Goal: Task Accomplishment & Management: Use online tool/utility

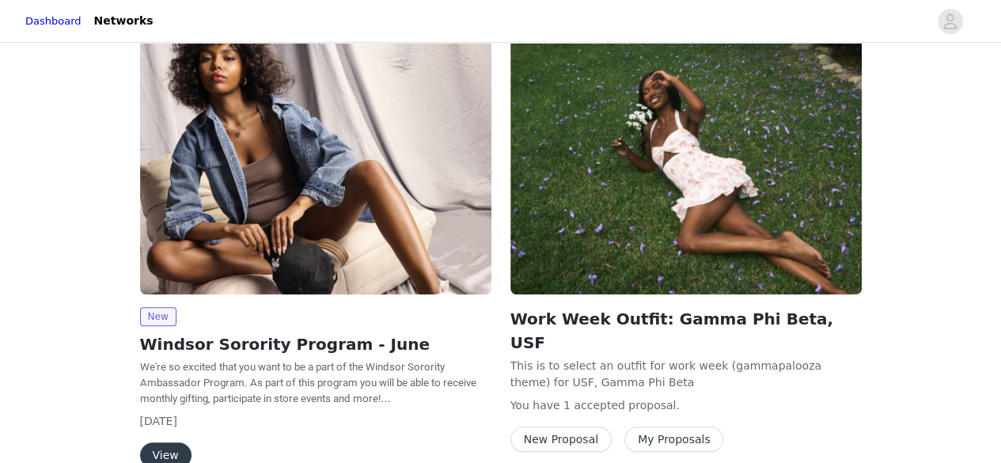
scroll to position [655, 0]
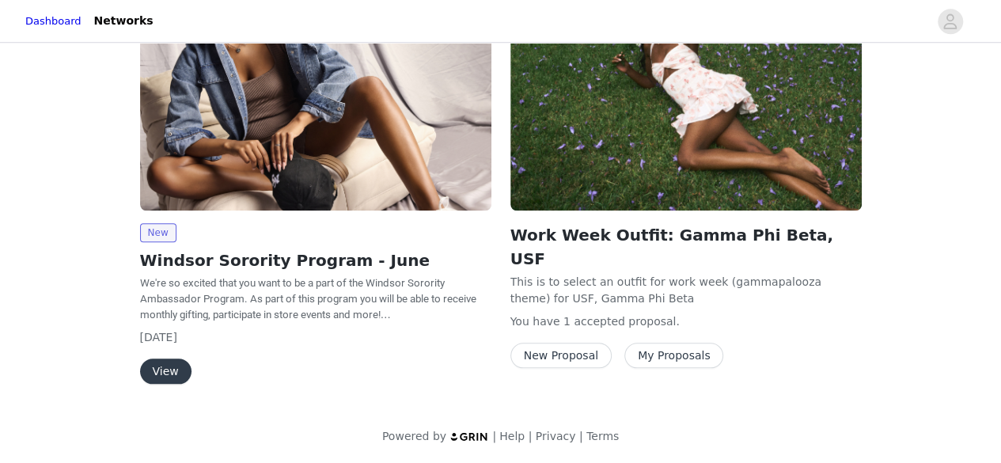
click at [554, 343] on button "New Proposal" at bounding box center [560, 355] width 101 height 25
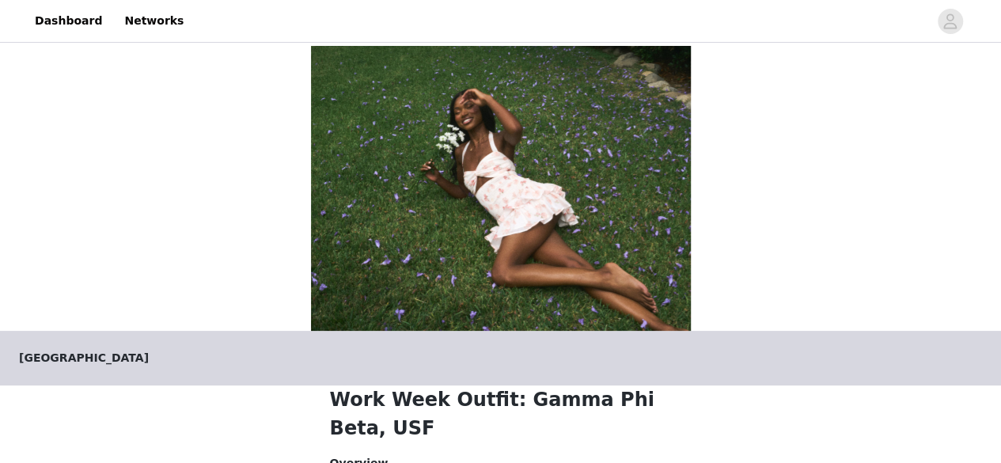
scroll to position [148, 0]
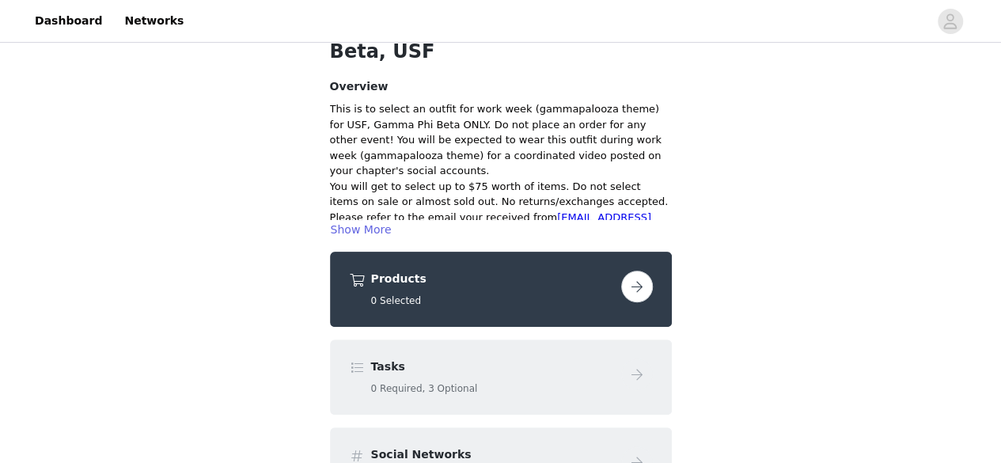
scroll to position [68, 0]
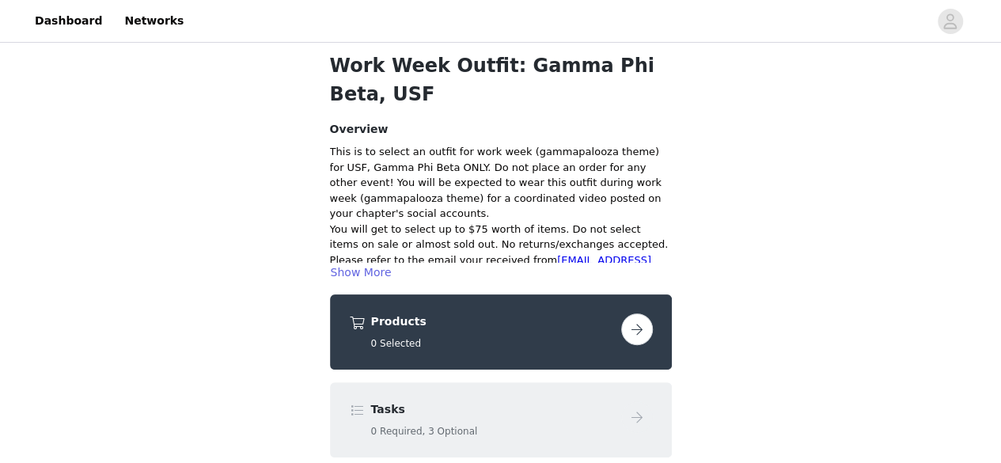
click at [639, 326] on button "button" at bounding box center [637, 329] width 32 height 32
